Goal: Task Accomplishment & Management: Use online tool/utility

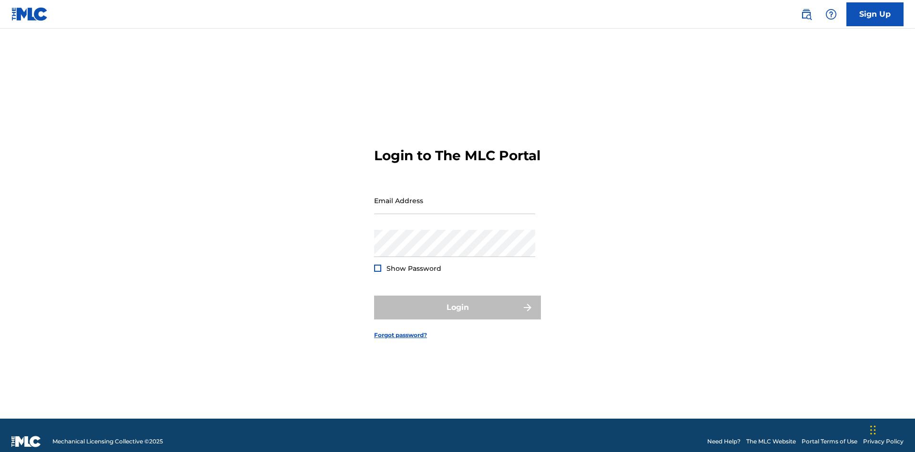
scroll to position [12, 0]
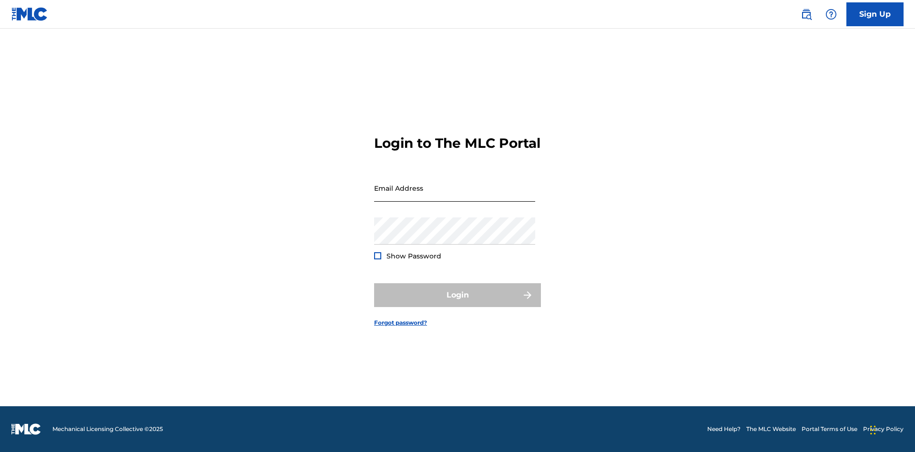
click at [455, 196] on input "Email Address" at bounding box center [454, 187] width 161 height 27
type input "[EMAIL_ADDRESS][DOMAIN_NAME]"
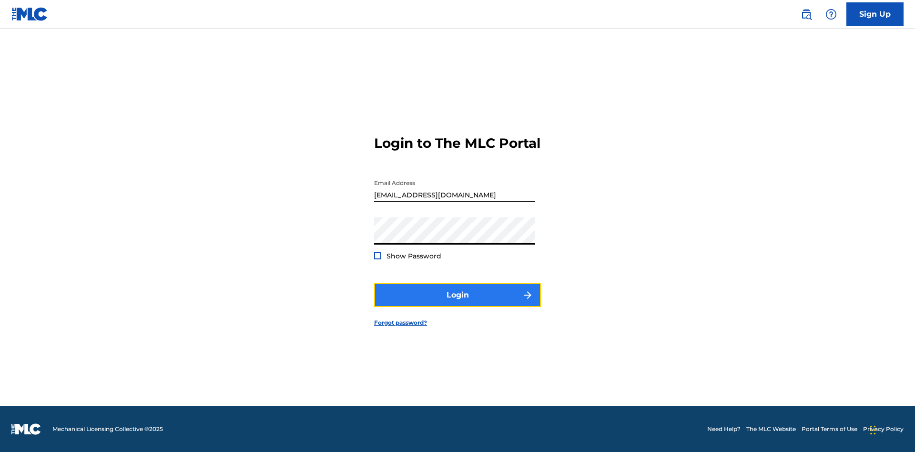
click at [457, 303] on button "Login" at bounding box center [457, 295] width 167 height 24
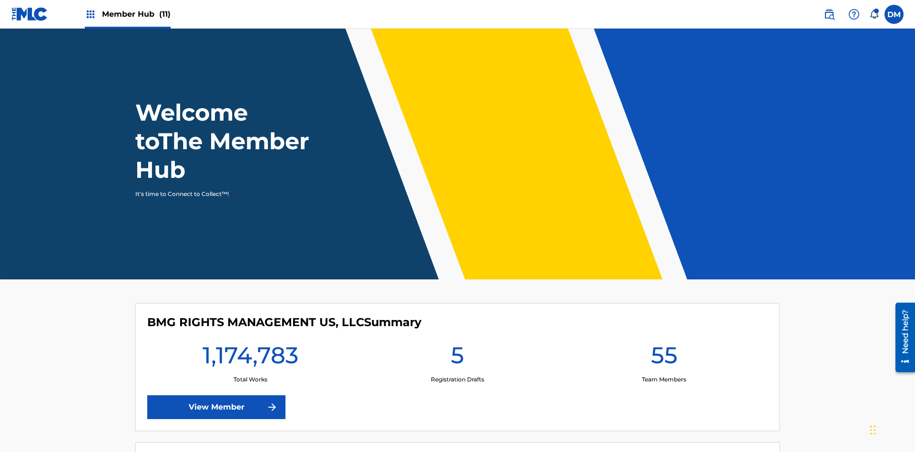
click at [136, 14] on span "Member Hub (11)" at bounding box center [136, 14] width 69 height 11
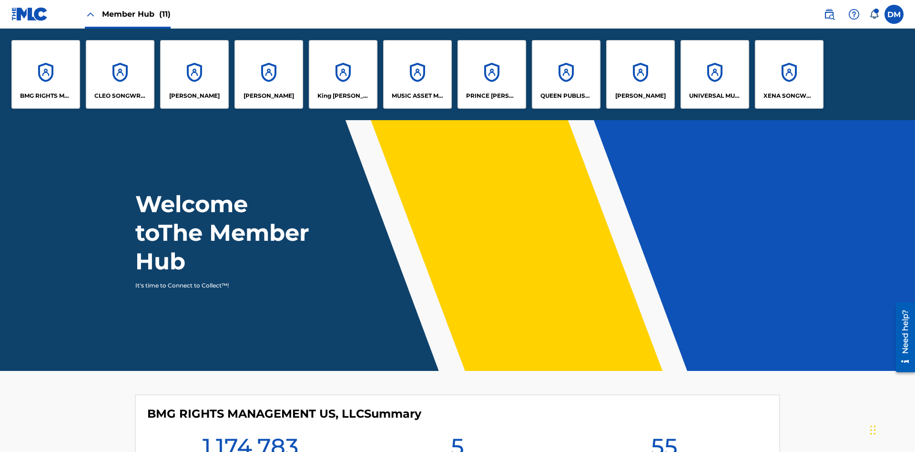
scroll to position [34, 0]
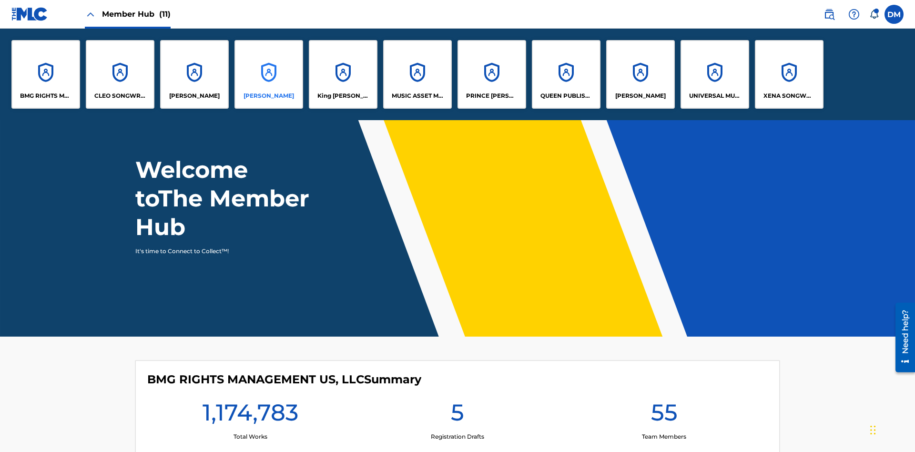
click at [269, 96] on p "EYAMA MCSINGER" at bounding box center [269, 95] width 51 height 9
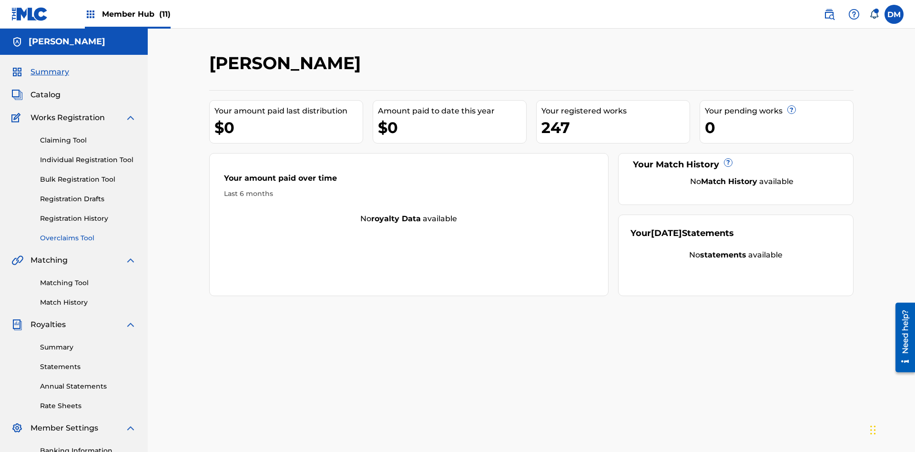
click at [88, 233] on link "Overclaims Tool" at bounding box center [88, 238] width 96 height 10
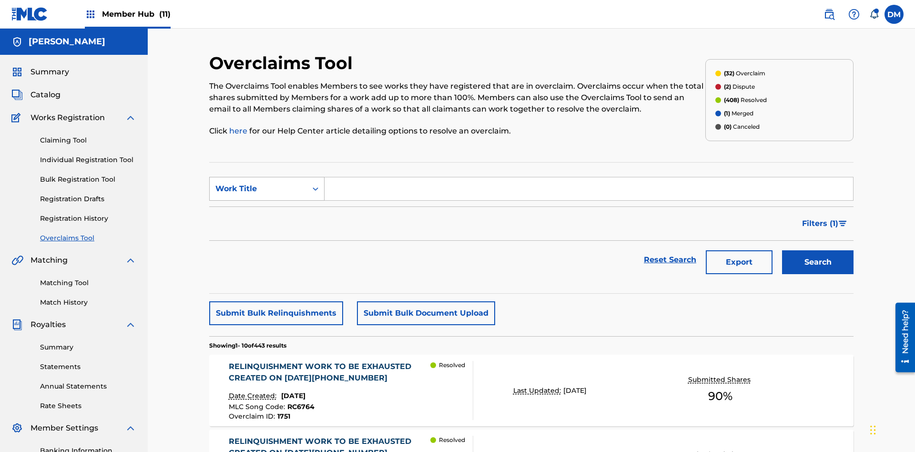
click at [258, 183] on div "Work Title" at bounding box center [258, 188] width 86 height 11
click at [589, 177] on input "Search Form" at bounding box center [589, 188] width 528 height 23
type input "1434"
click at [818, 250] on button "Search" at bounding box center [817, 262] width 71 height 24
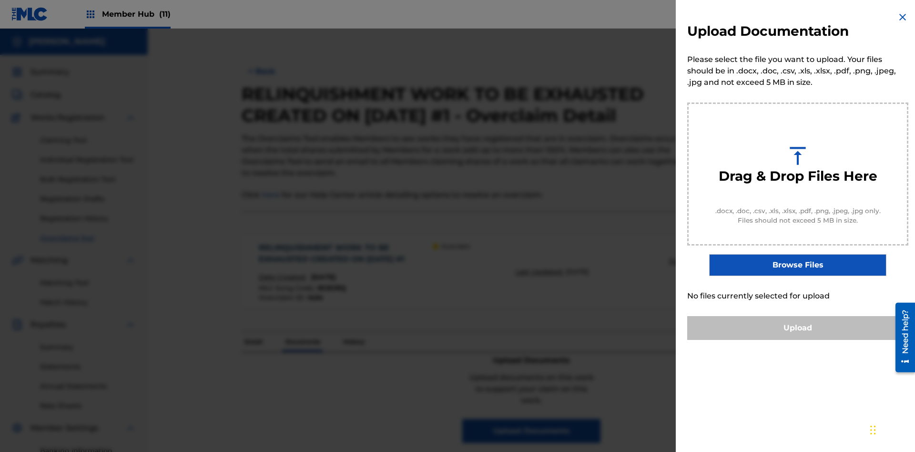
scroll to position [105, 0]
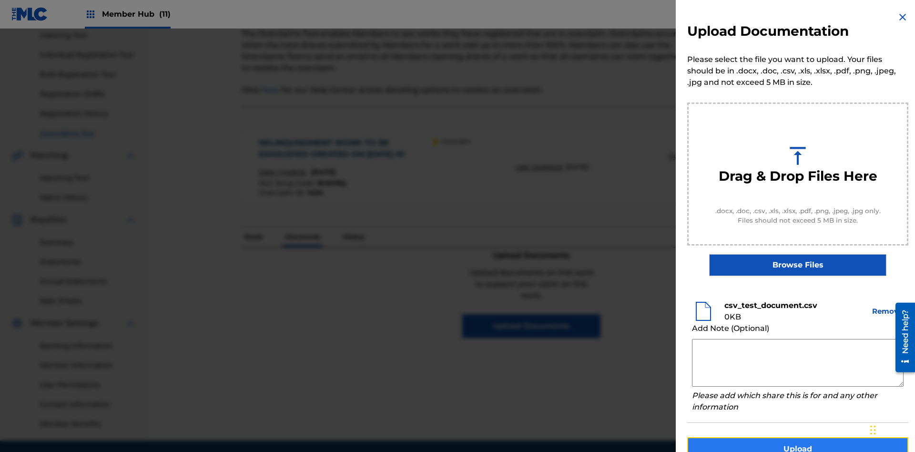
click at [798, 437] on button "Upload" at bounding box center [797, 449] width 221 height 24
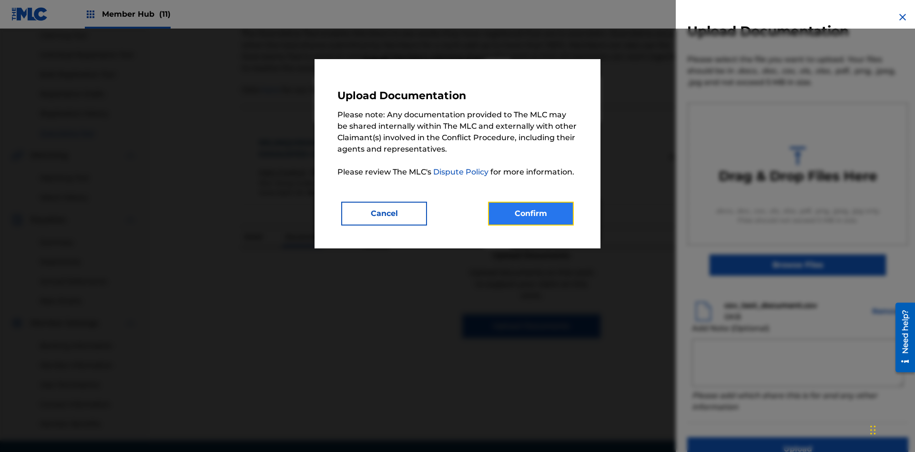
click at [531, 213] on button "Confirm" at bounding box center [531, 214] width 86 height 24
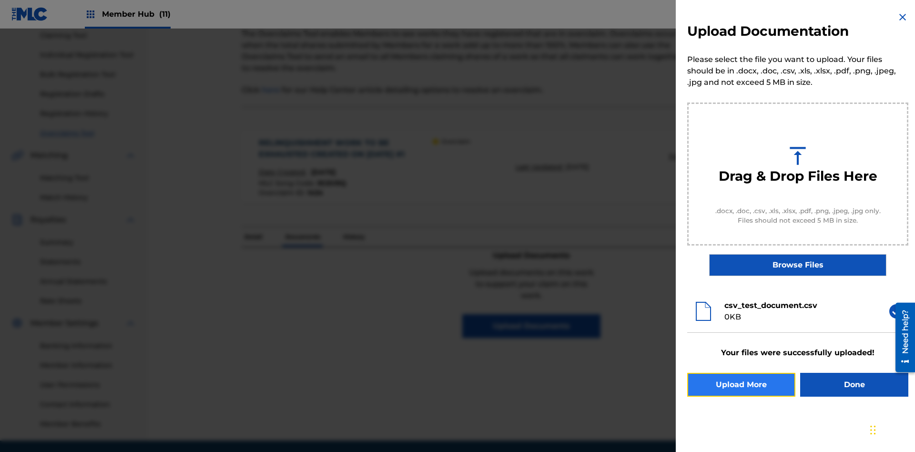
click at [741, 385] on button "Upload More" at bounding box center [741, 385] width 108 height 24
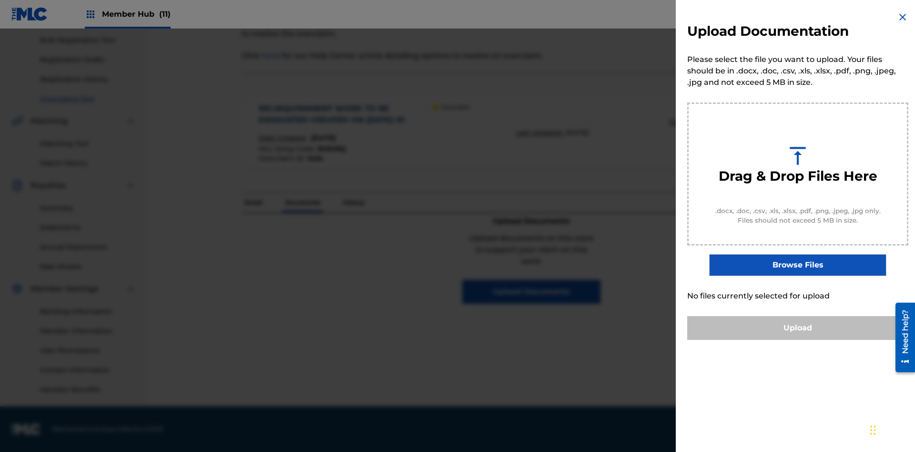
scroll to position [0, 0]
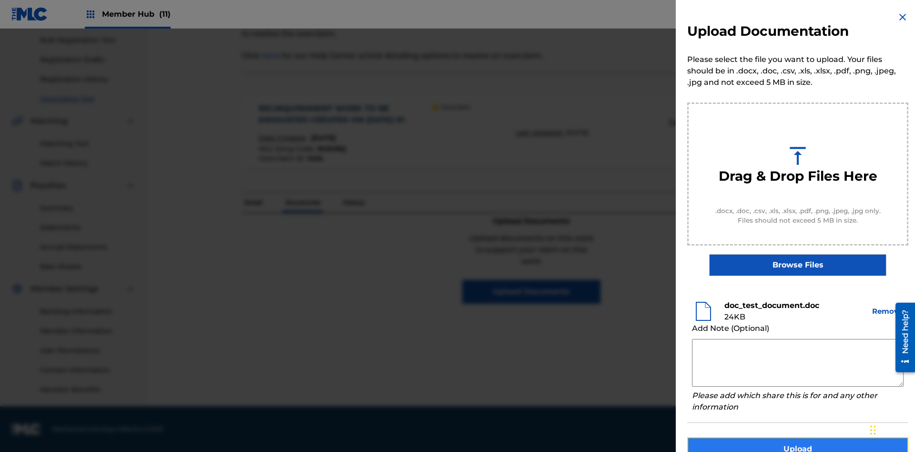
click at [798, 437] on button "Upload" at bounding box center [797, 449] width 221 height 24
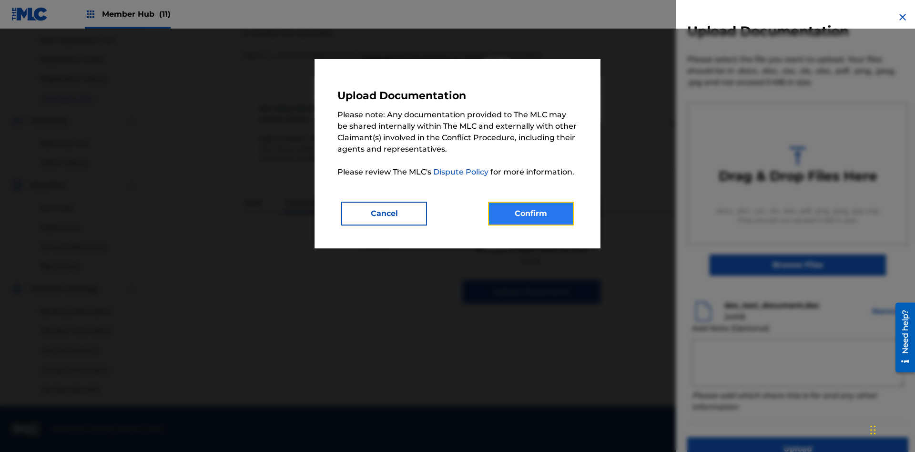
click at [531, 213] on button "Confirm" at bounding box center [531, 214] width 86 height 24
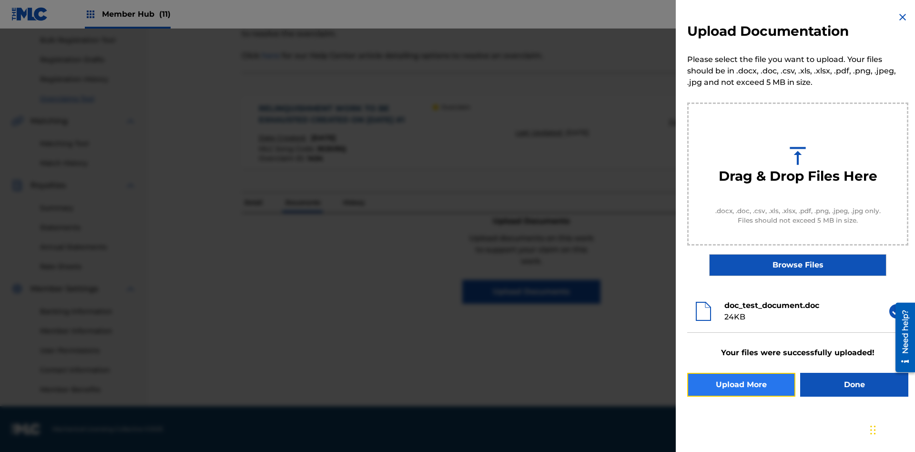
click at [741, 385] on button "Upload More" at bounding box center [741, 385] width 108 height 24
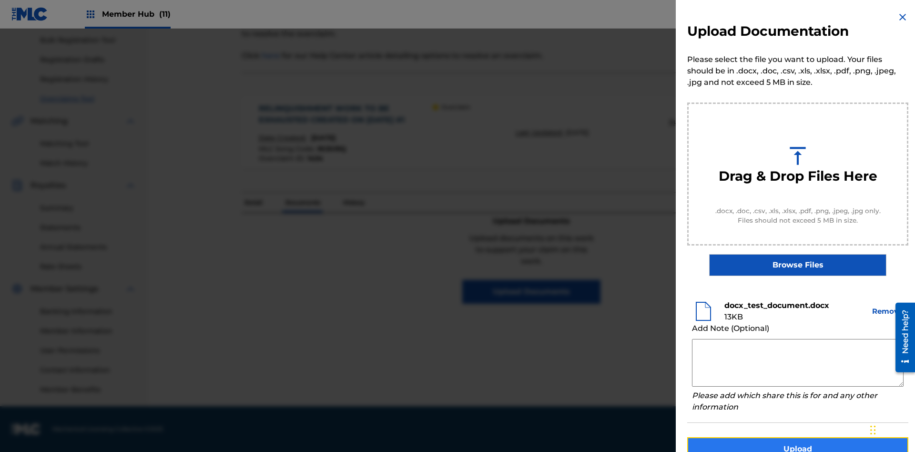
click at [798, 437] on button "Upload" at bounding box center [797, 449] width 221 height 24
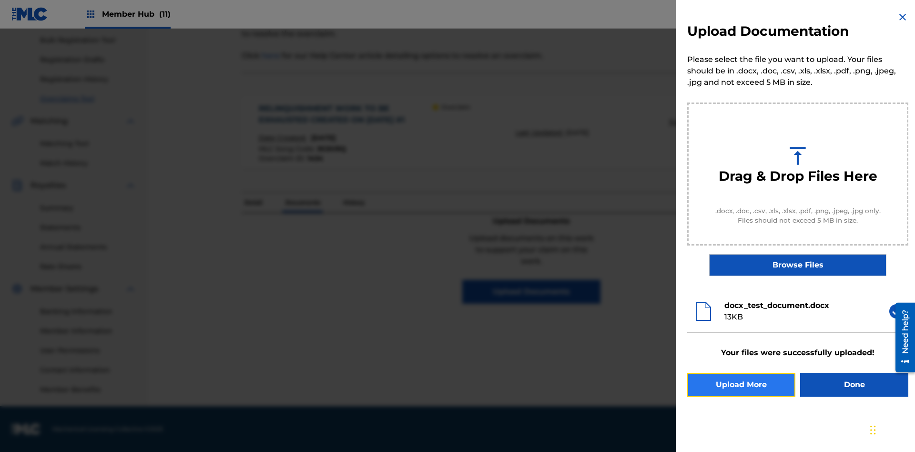
click at [741, 385] on button "Upload More" at bounding box center [741, 385] width 108 height 24
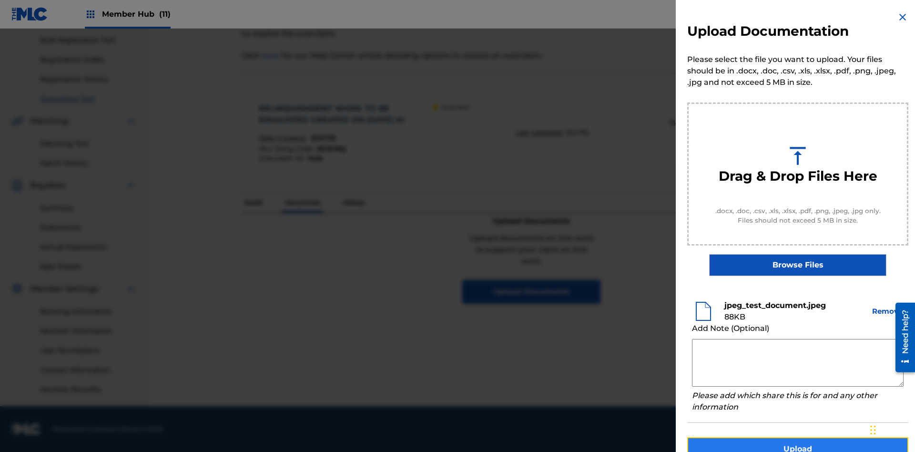
click at [798, 437] on button "Upload" at bounding box center [797, 449] width 221 height 24
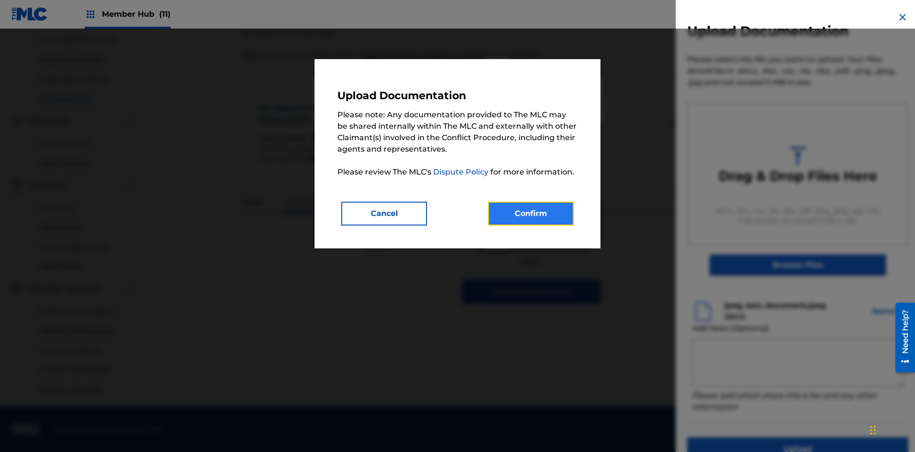
click at [531, 213] on button "Confirm" at bounding box center [531, 214] width 86 height 24
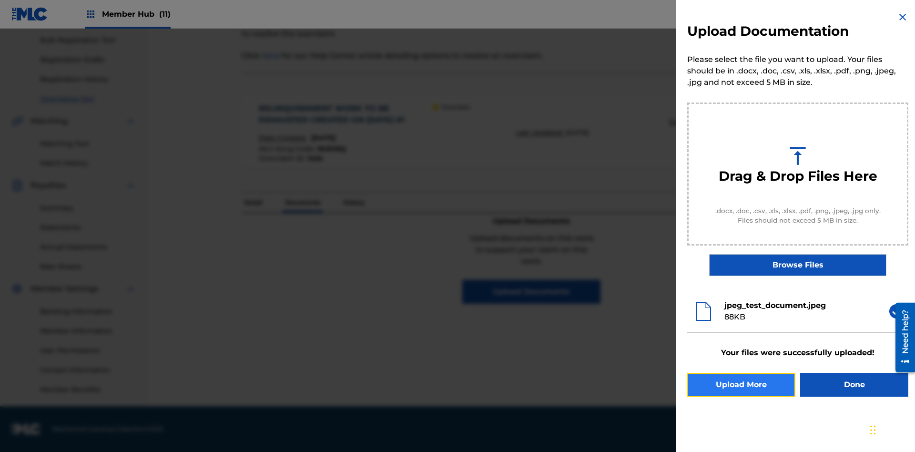
click at [741, 385] on button "Upload More" at bounding box center [741, 385] width 108 height 24
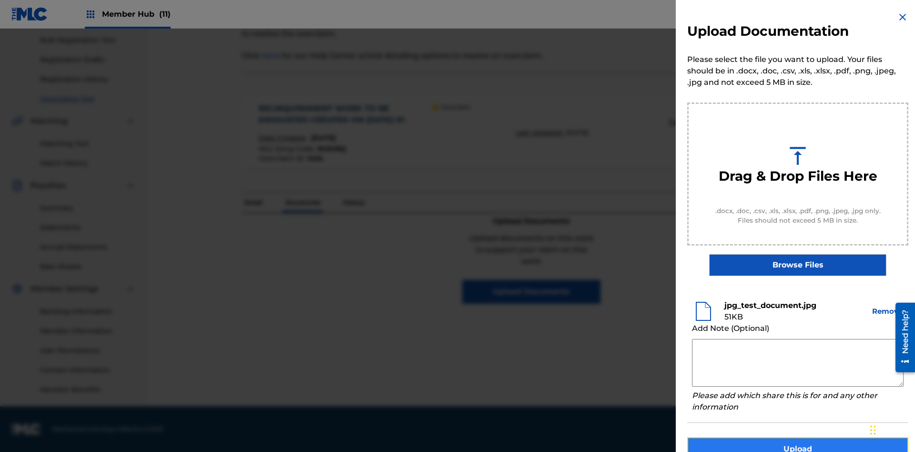
click at [798, 437] on button "Upload" at bounding box center [797, 449] width 221 height 24
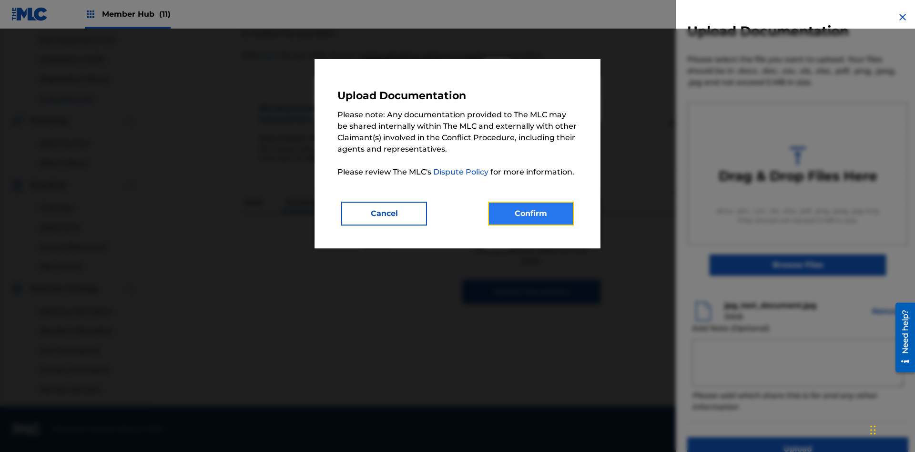
click at [531, 213] on button "Confirm" at bounding box center [531, 214] width 86 height 24
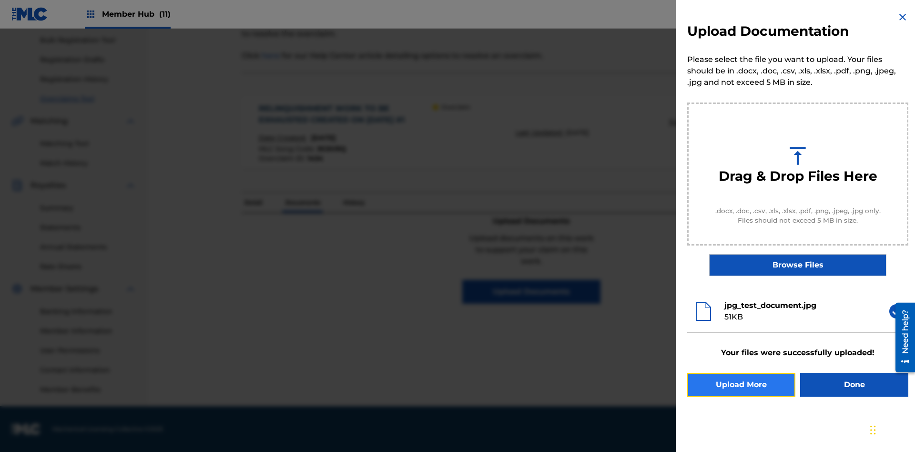
click at [741, 385] on button "Upload More" at bounding box center [741, 385] width 108 height 24
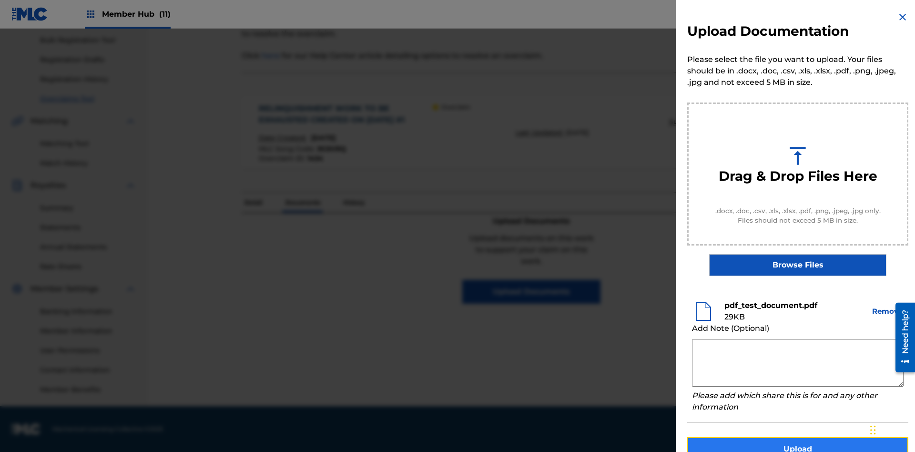
click at [798, 437] on button "Upload" at bounding box center [797, 449] width 221 height 24
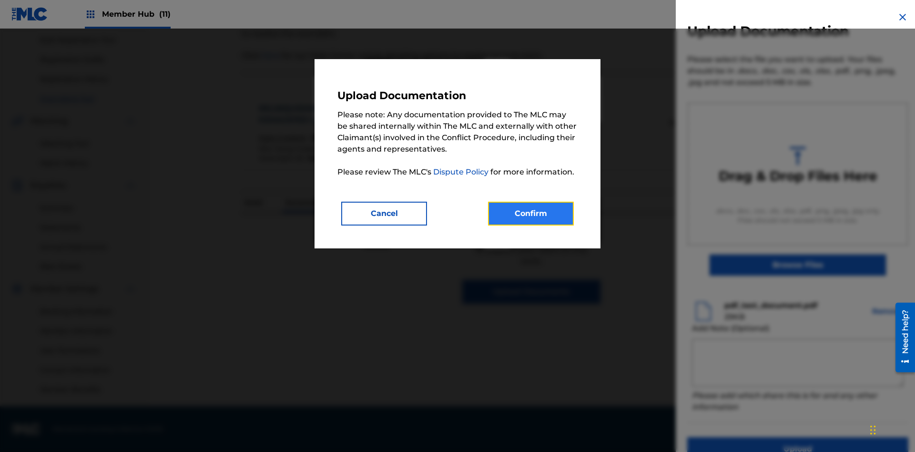
click at [531, 213] on button "Confirm" at bounding box center [531, 214] width 86 height 24
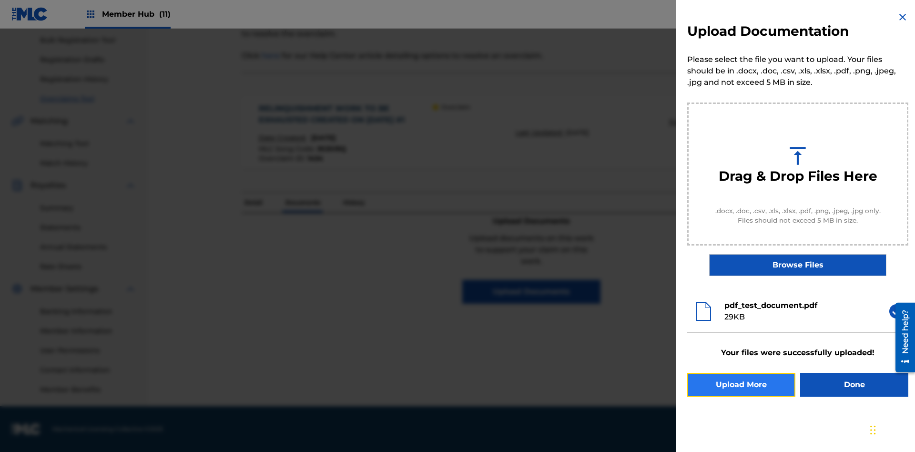
click at [741, 385] on button "Upload More" at bounding box center [741, 385] width 108 height 24
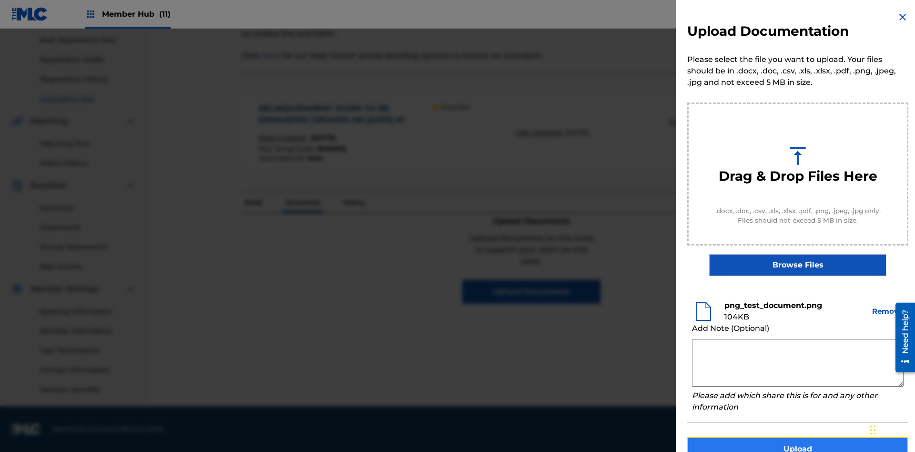
click at [798, 437] on button "Upload" at bounding box center [797, 449] width 221 height 24
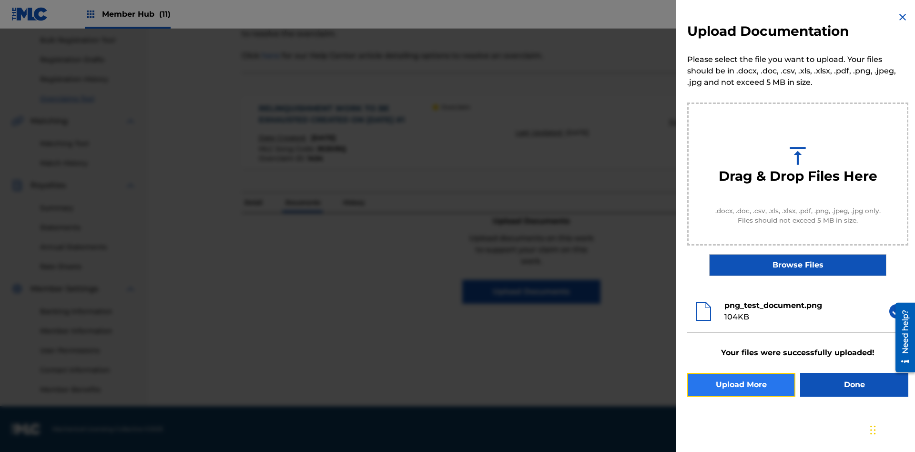
click at [741, 385] on button "Upload More" at bounding box center [741, 385] width 108 height 24
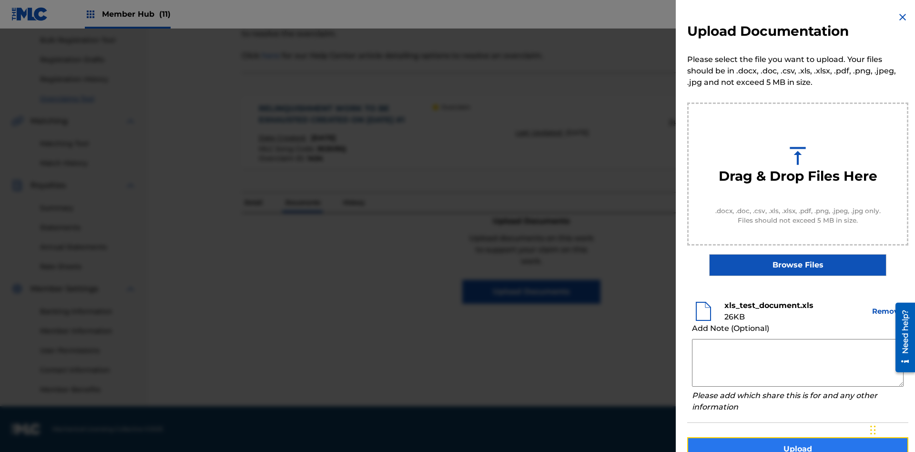
click at [798, 437] on button "Upload" at bounding box center [797, 449] width 221 height 24
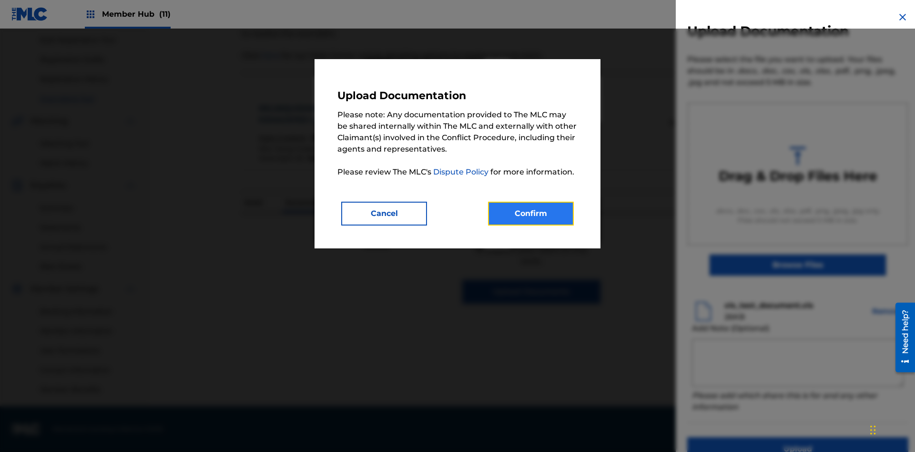
click at [531, 213] on button "Confirm" at bounding box center [531, 214] width 86 height 24
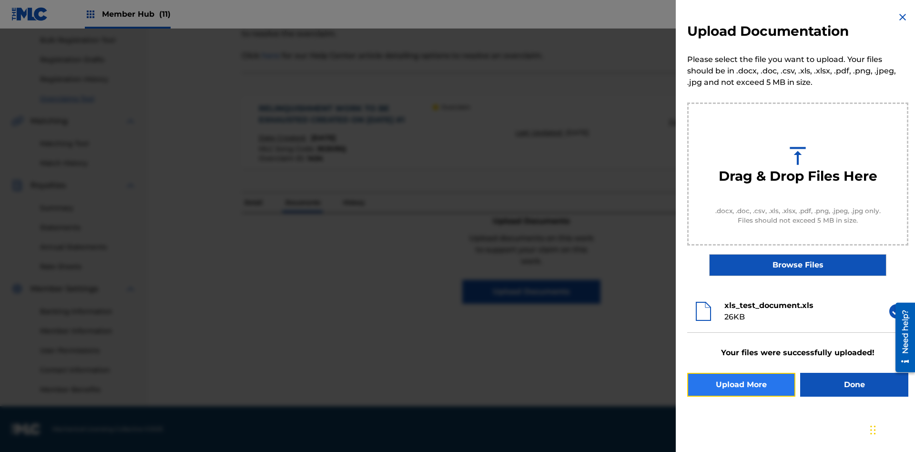
click at [741, 385] on button "Upload More" at bounding box center [741, 385] width 108 height 24
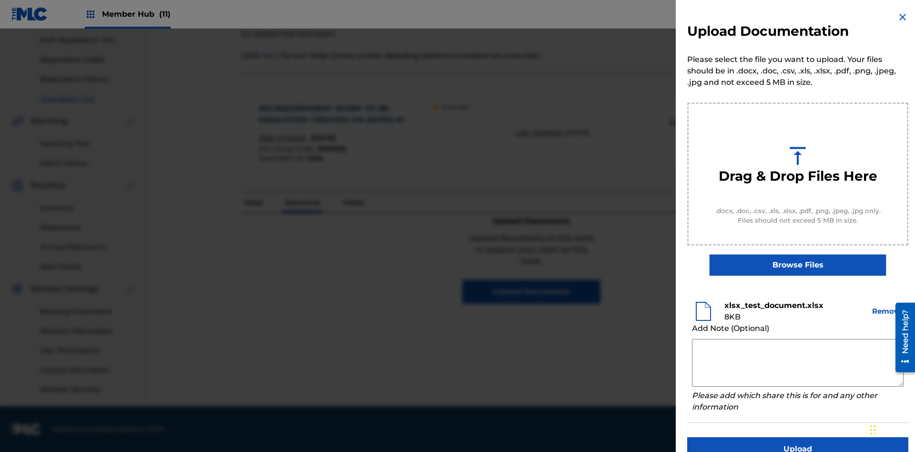
click at [798, 363] on textarea at bounding box center [798, 363] width 212 height 48
type textarea "2025.09.23.04.33.50"
click at [798, 437] on button "Upload" at bounding box center [797, 449] width 221 height 24
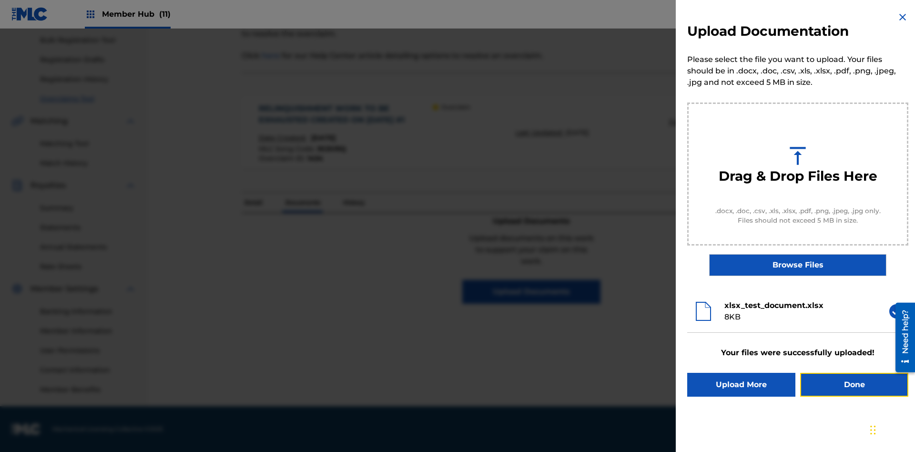
click at [854, 385] on button "Done" at bounding box center [854, 385] width 108 height 24
click at [302, 193] on p "Documents" at bounding box center [303, 203] width 41 height 20
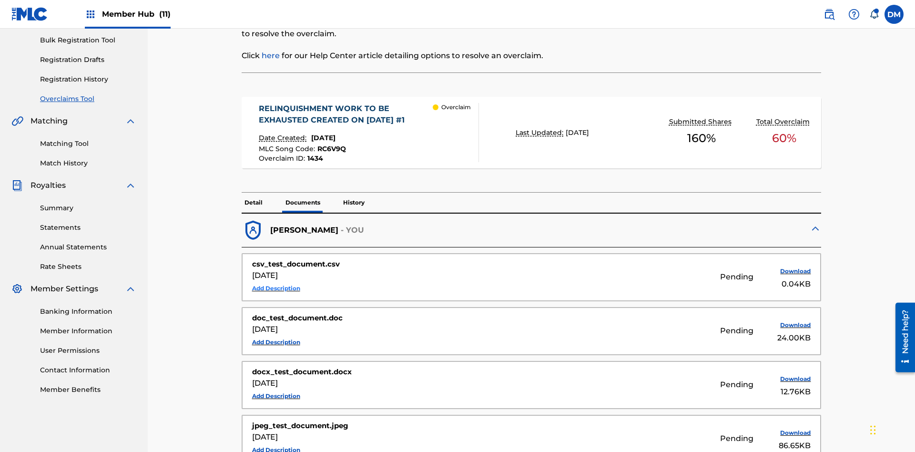
click at [276, 281] on button "Add Description" at bounding box center [276, 288] width 48 height 14
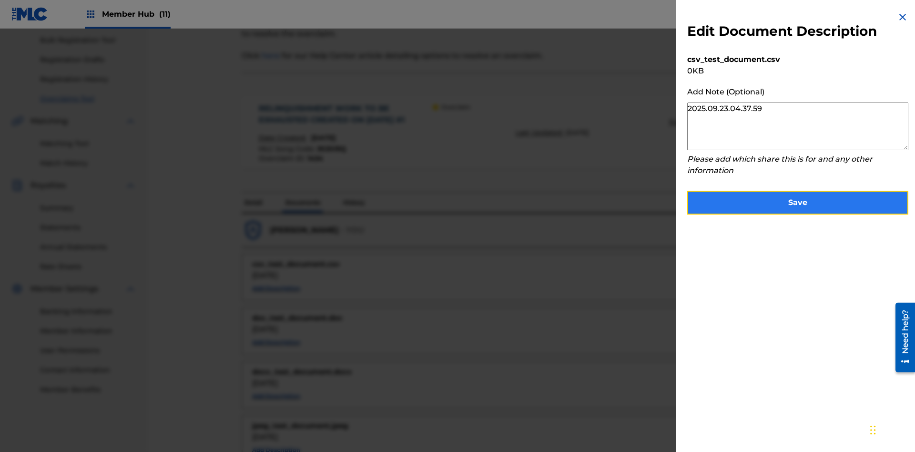
click at [798, 200] on button "Save" at bounding box center [797, 203] width 221 height 24
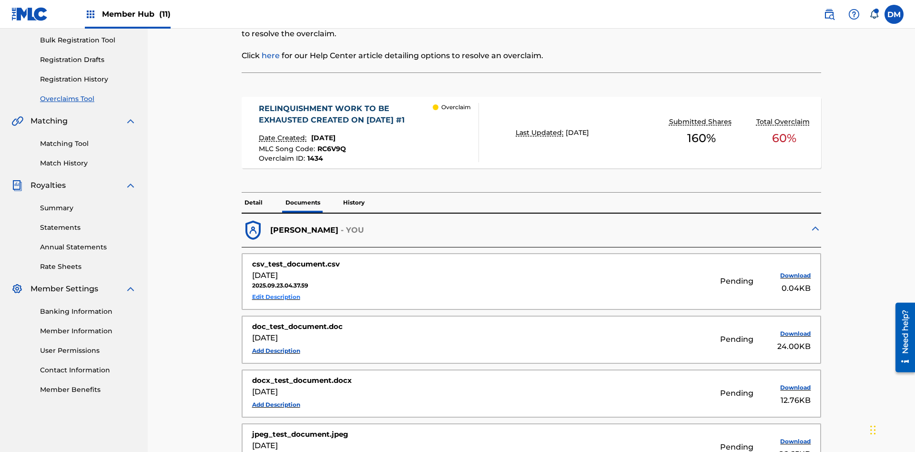
click at [276, 290] on button "Edit Description" at bounding box center [276, 297] width 48 height 14
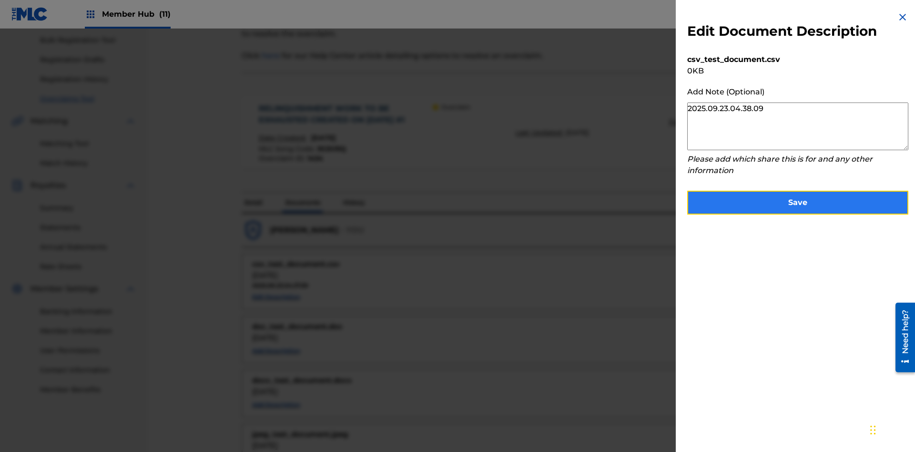
click at [798, 200] on button "Save" at bounding box center [797, 203] width 221 height 24
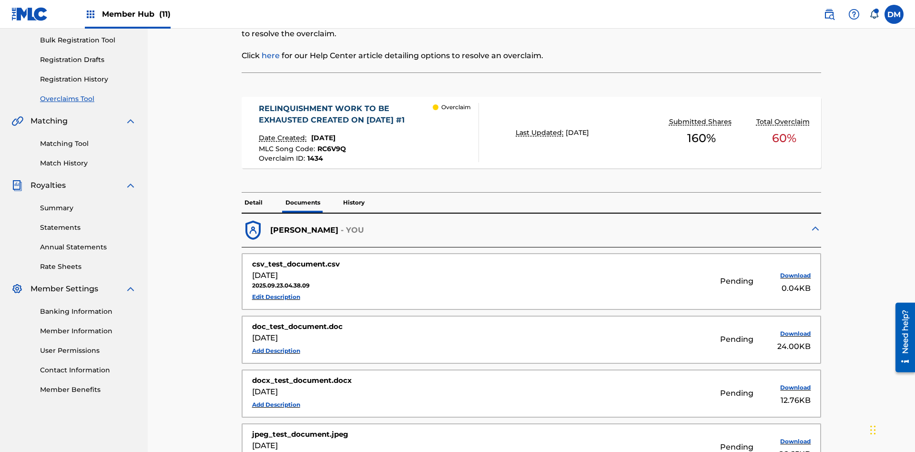
click at [353, 193] on p "History" at bounding box center [353, 203] width 27 height 20
